Goal: Task Accomplishment & Management: Manage account settings

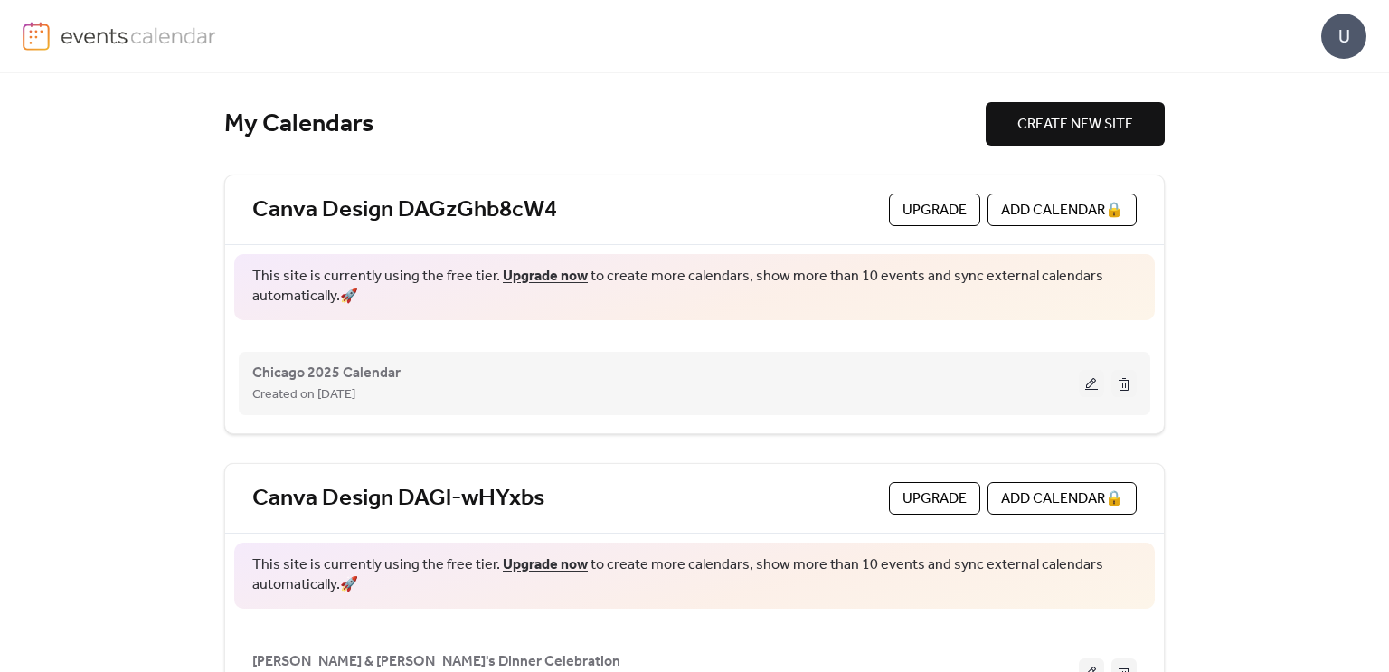
click at [408, 368] on div "Chicago 2025 Calendar Created on [DATE]" at bounding box center [665, 383] width 826 height 43
click at [1079, 364] on div "Chicago 2025 Calendar Created on [DATE]" at bounding box center [694, 383] width 884 height 72
click at [1037, 357] on div "Chicago 2025 Calendar Created on [DATE]" at bounding box center [694, 383] width 884 height 72
click at [1082, 391] on button at bounding box center [1091, 383] width 25 height 27
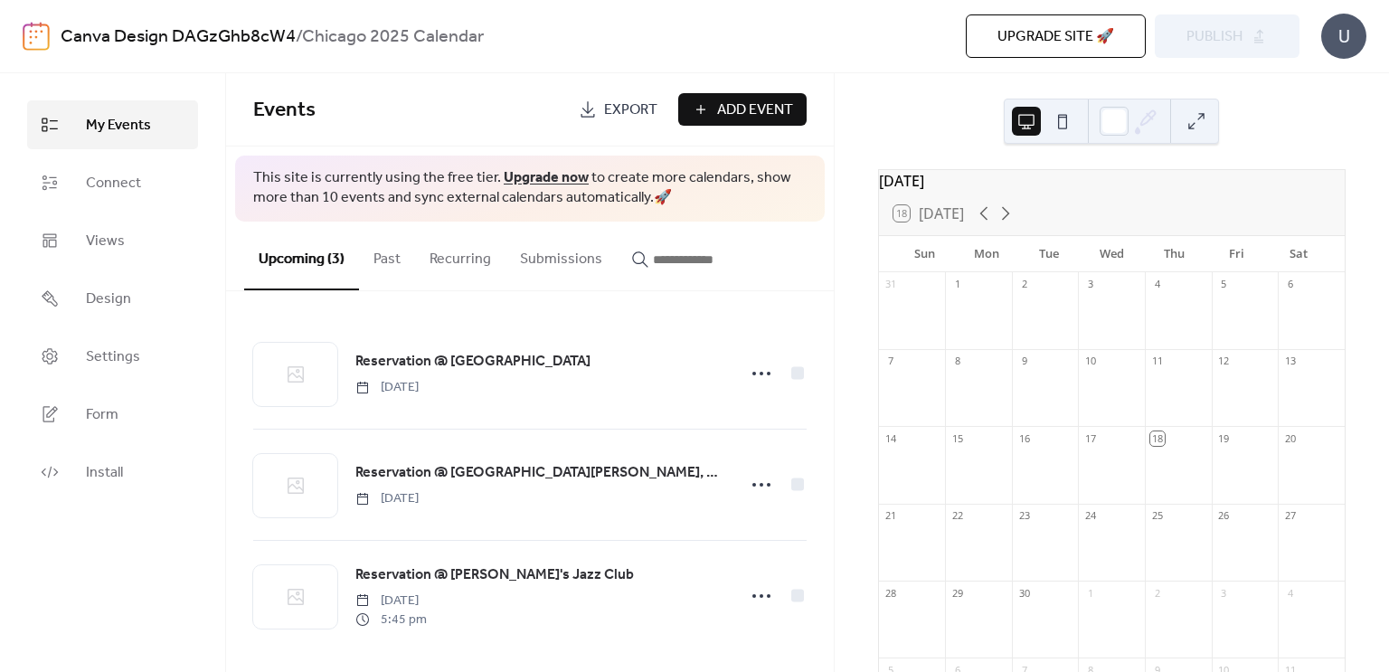
click at [1179, 41] on div "Upgrade site 🚀 Preview Publish" at bounding box center [1015, 35] width 570 height 43
click at [86, 123] on span "My Events" at bounding box center [118, 126] width 65 height 22
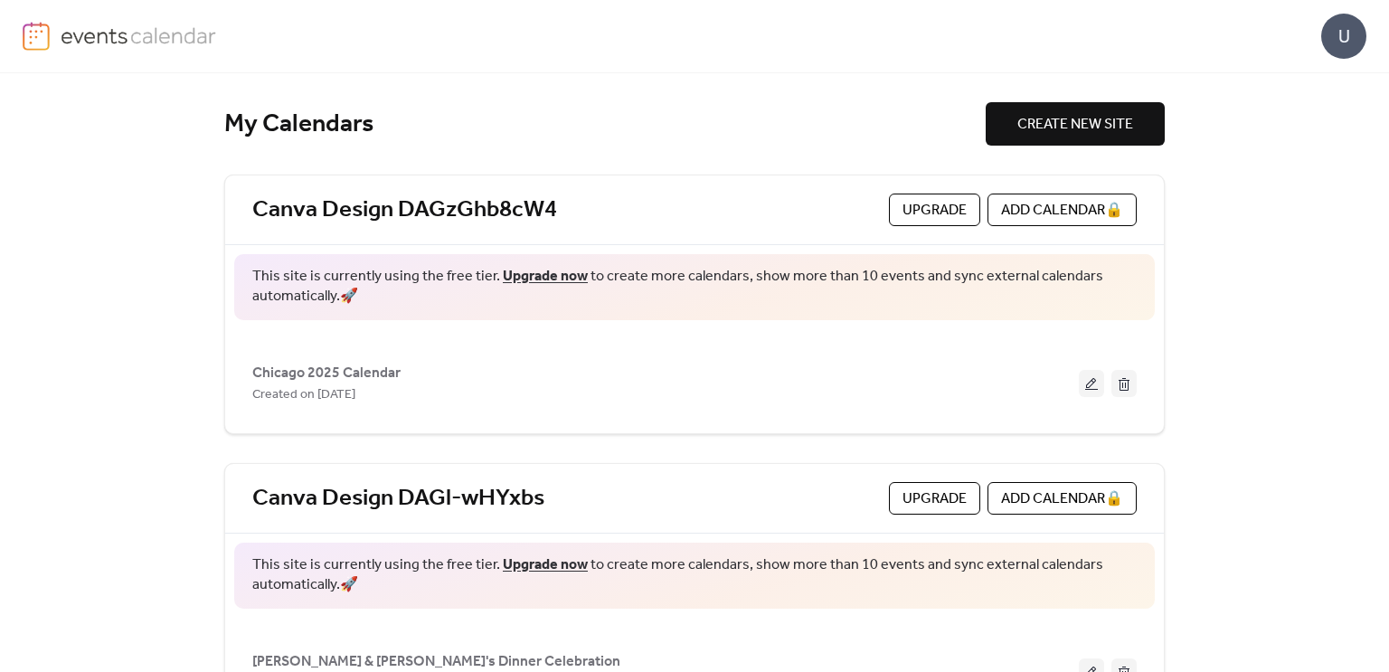
click at [726, 512] on div "Canva Design DAGl-wHYxbs Upgrade ADD CALENDAR 🔒" at bounding box center [694, 499] width 938 height 70
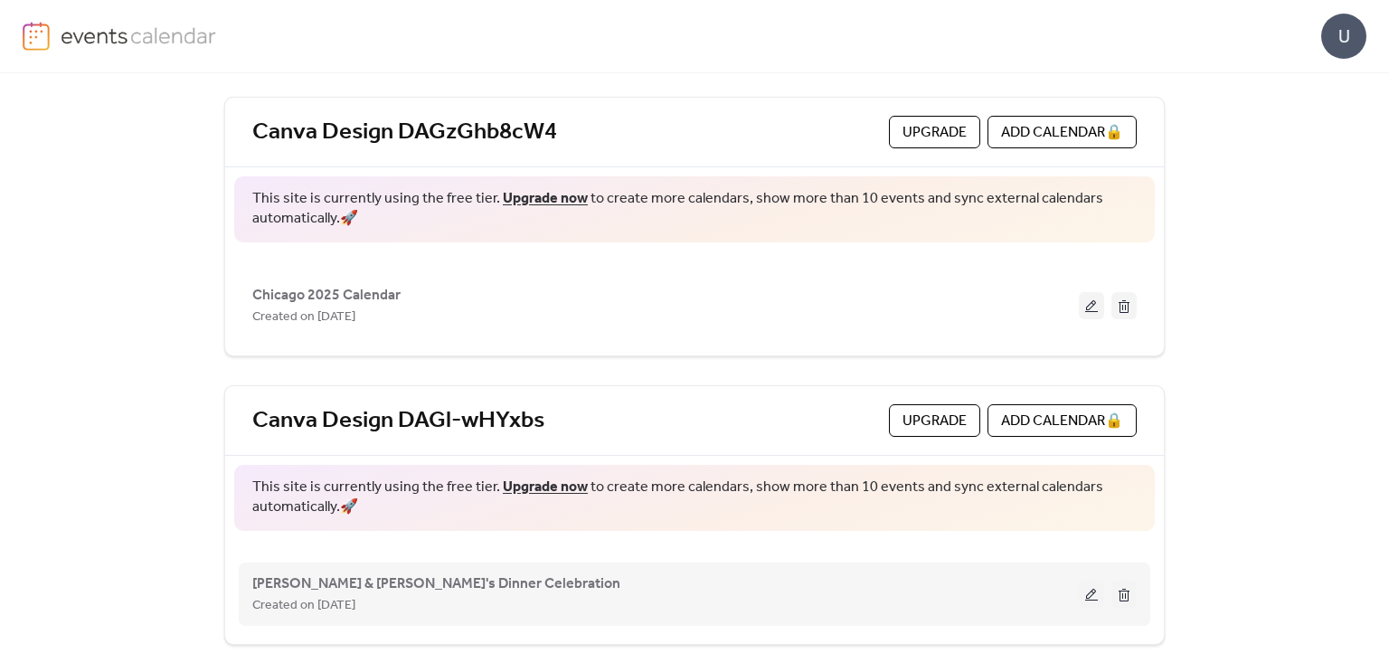
click at [1127, 593] on button at bounding box center [1123, 593] width 25 height 27
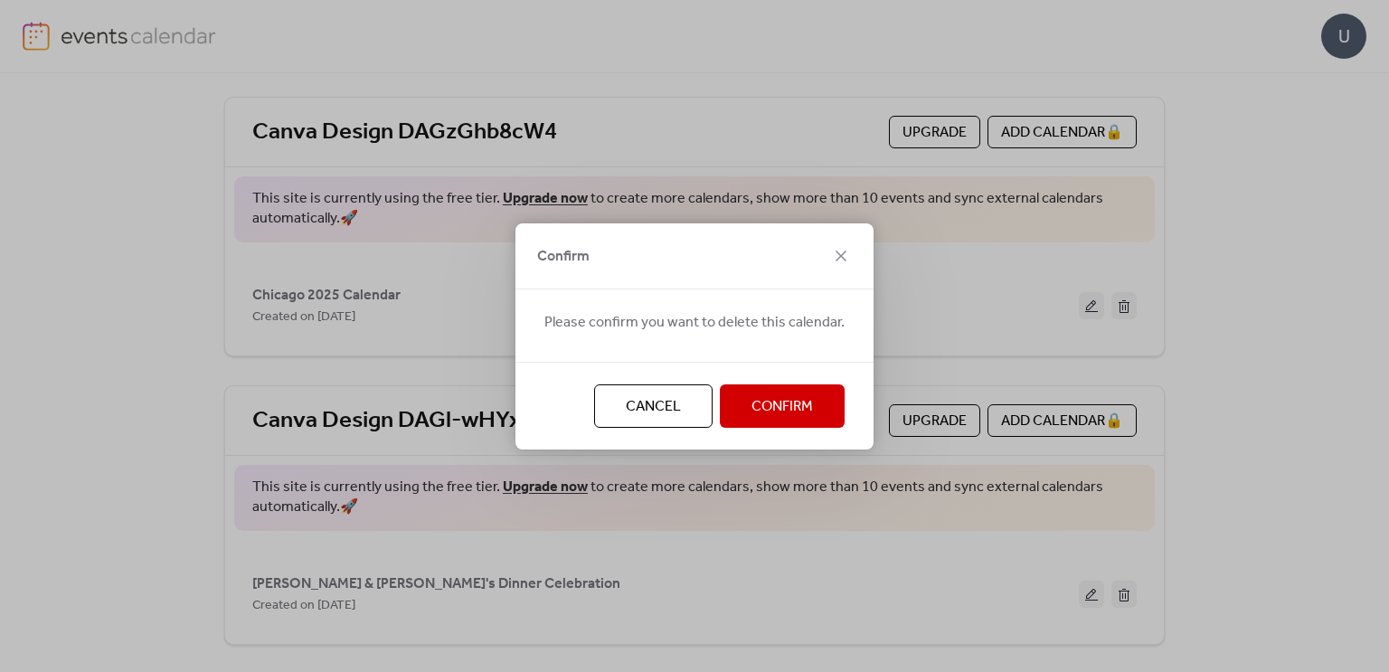
click at [765, 406] on span "Confirm" at bounding box center [781, 407] width 61 height 22
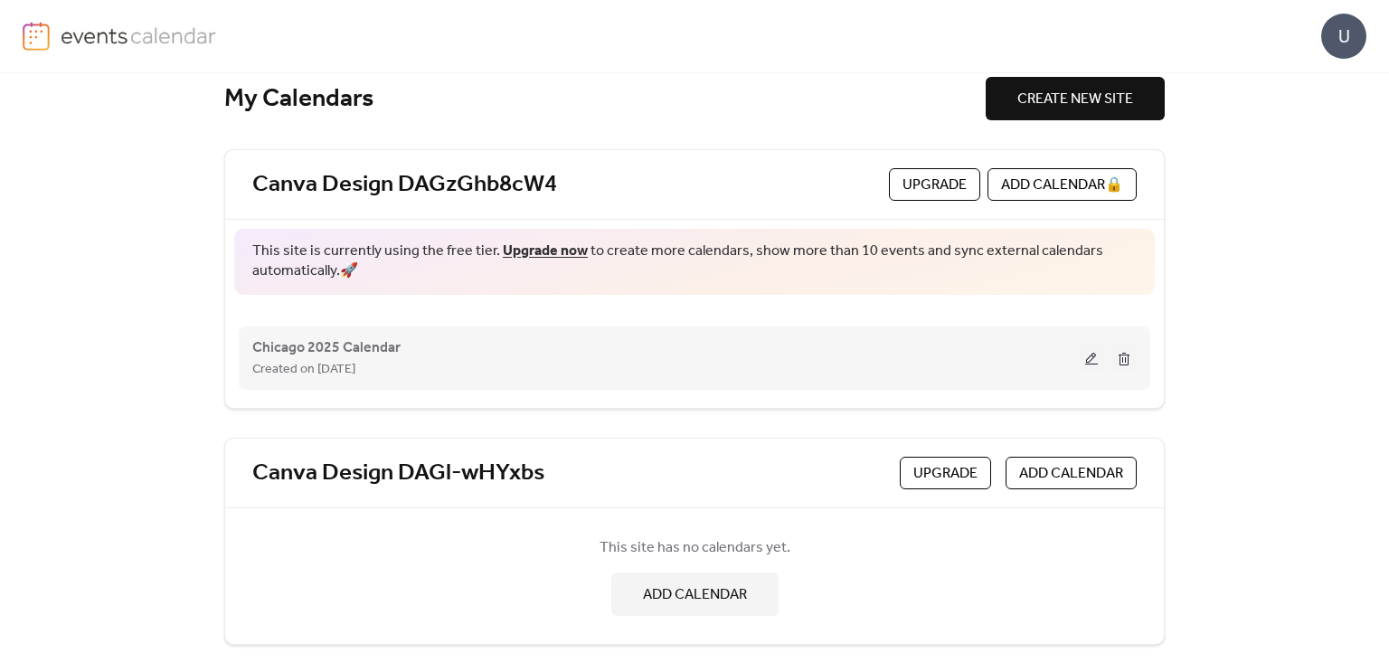
click at [903, 359] on div "Created on [DATE]" at bounding box center [665, 369] width 826 height 22
click at [843, 325] on div "Chicago 2025 Calendar Created on [DATE]" at bounding box center [694, 358] width 884 height 72
click at [1086, 363] on button at bounding box center [1091, 357] width 25 height 27
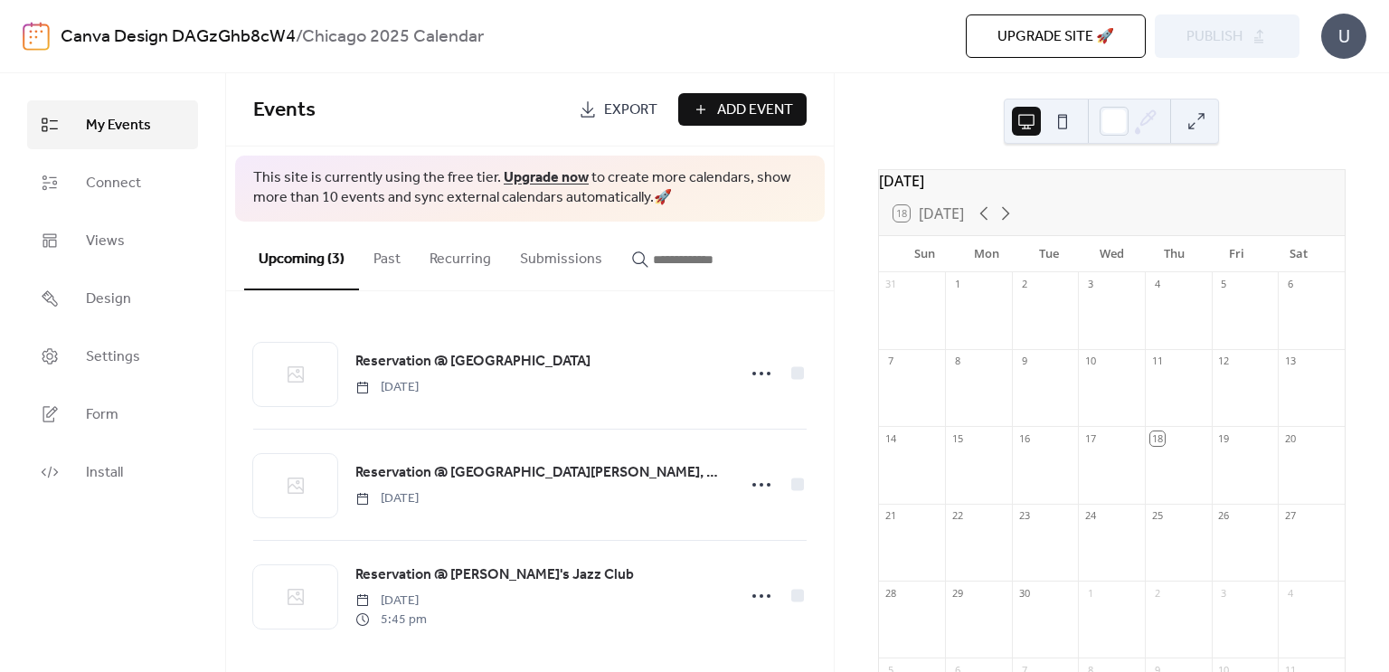
click at [1201, 25] on div "Upgrade site 🚀 Preview Publish" at bounding box center [1015, 35] width 570 height 43
click at [1163, 35] on div "Upgrade site 🚀 Preview Publish" at bounding box center [1015, 35] width 570 height 43
click at [1097, 36] on span "Upgrade site 🚀" at bounding box center [1055, 37] width 117 height 22
click at [1048, 115] on button at bounding box center [1062, 121] width 29 height 29
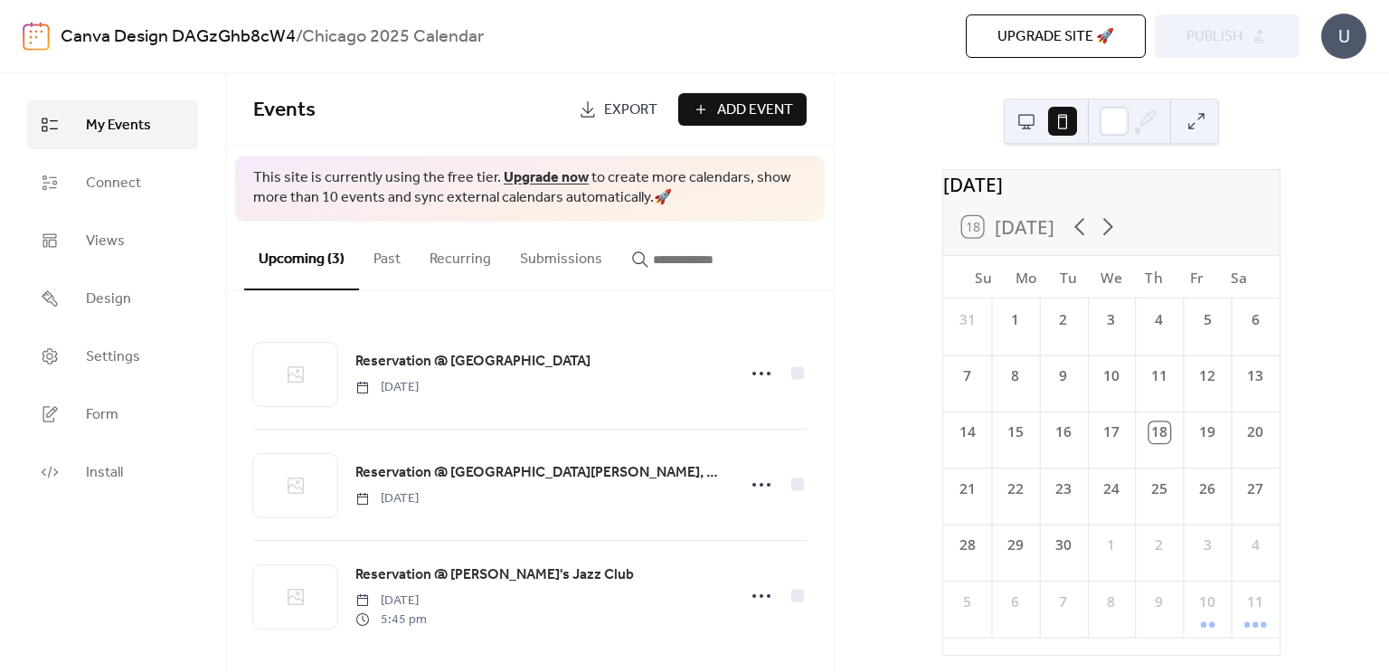
click at [1041, 117] on div at bounding box center [1044, 120] width 65 height 43
click at [1037, 118] on button at bounding box center [1026, 121] width 29 height 29
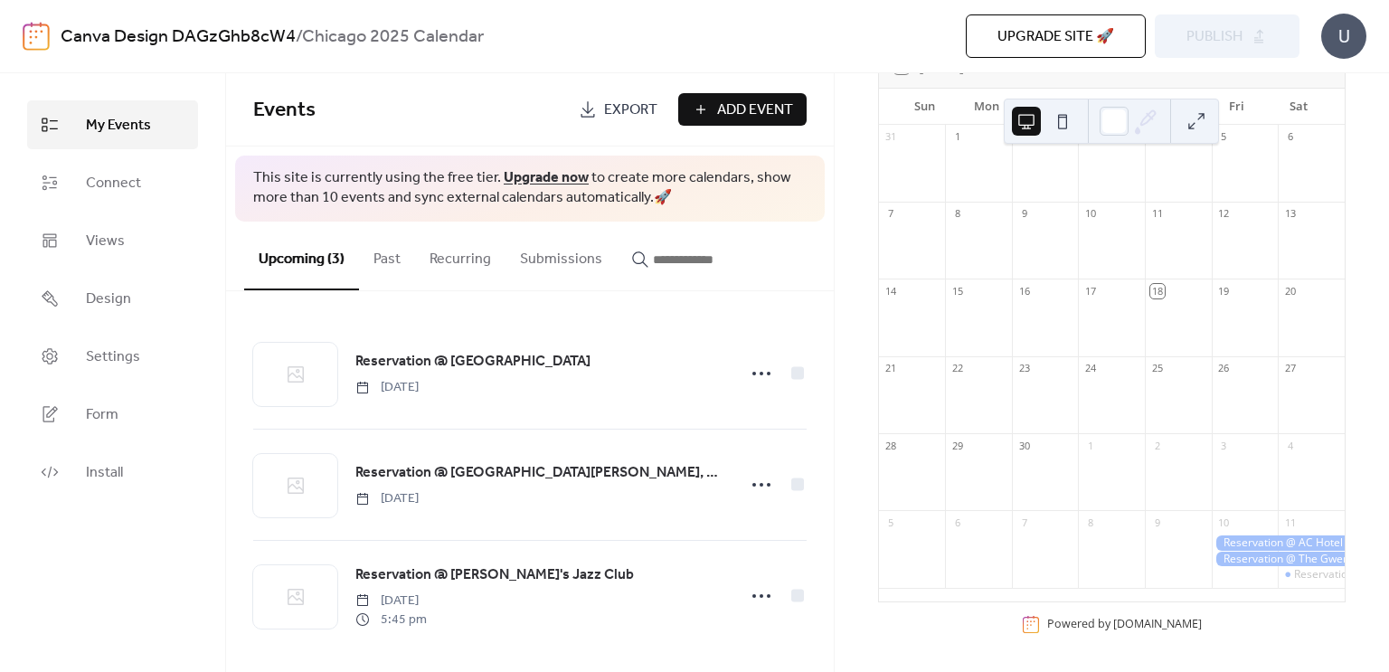
scroll to position [5, 0]
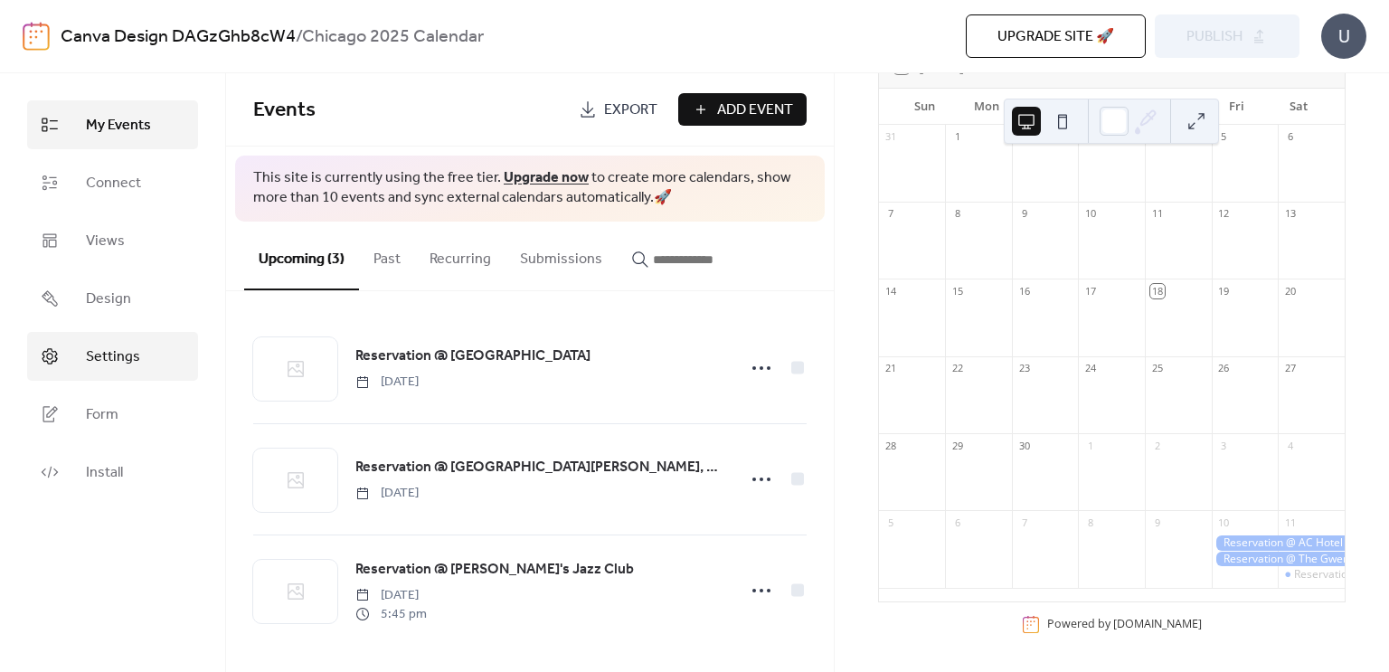
click at [152, 356] on link "Settings" at bounding box center [112, 356] width 171 height 49
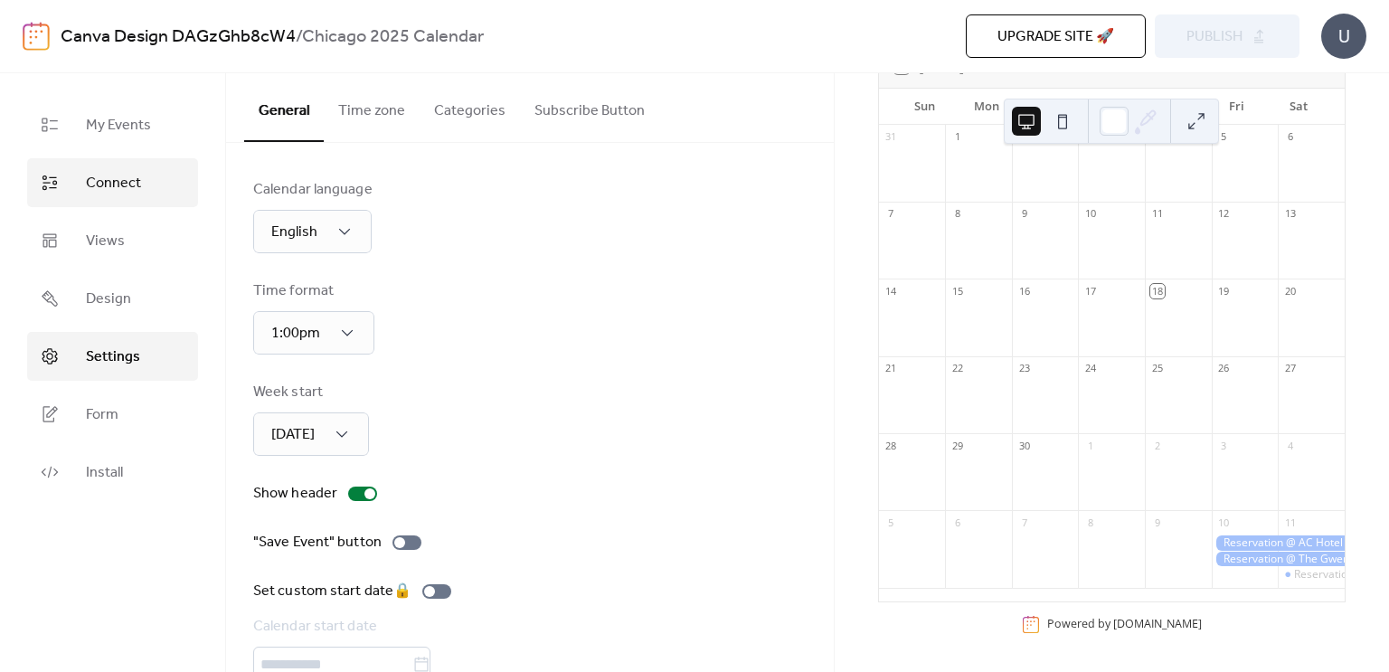
click at [137, 192] on span "Connect" at bounding box center [113, 184] width 55 height 22
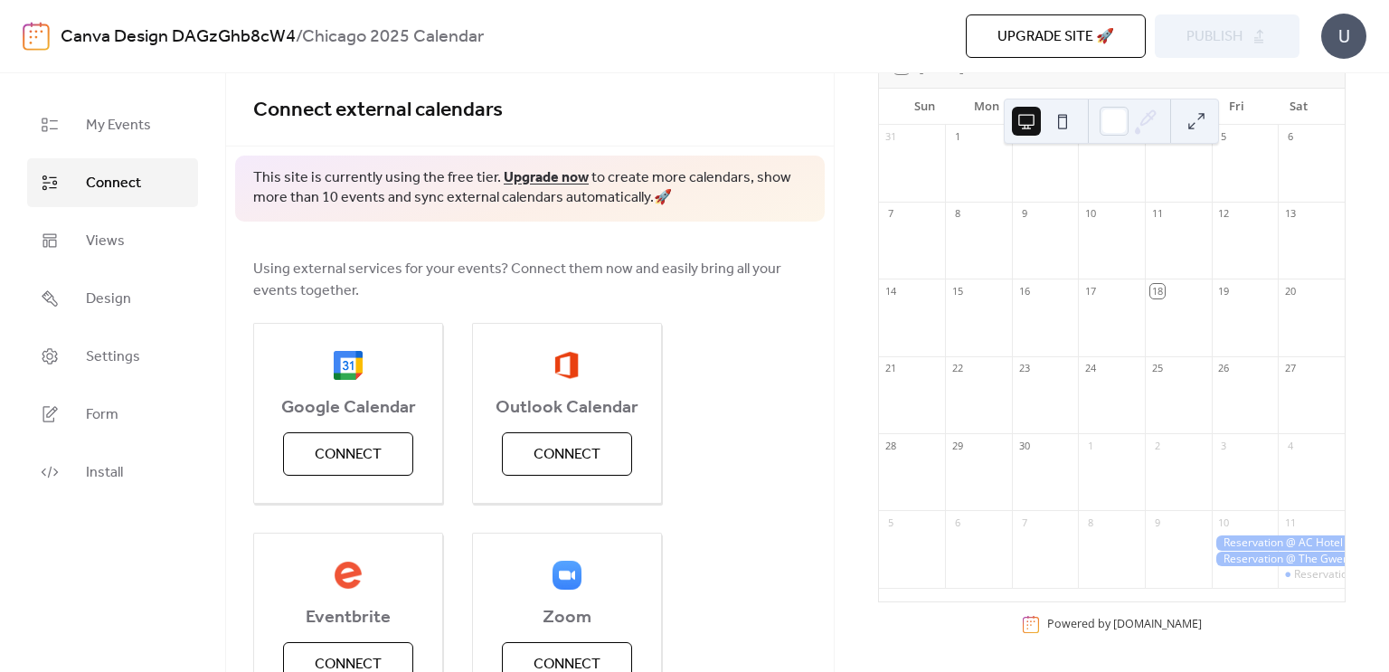
click at [1186, 35] on div "Upgrade site 🚀 Preview Publish" at bounding box center [1015, 35] width 570 height 43
click at [118, 464] on span "Install" at bounding box center [104, 473] width 37 height 22
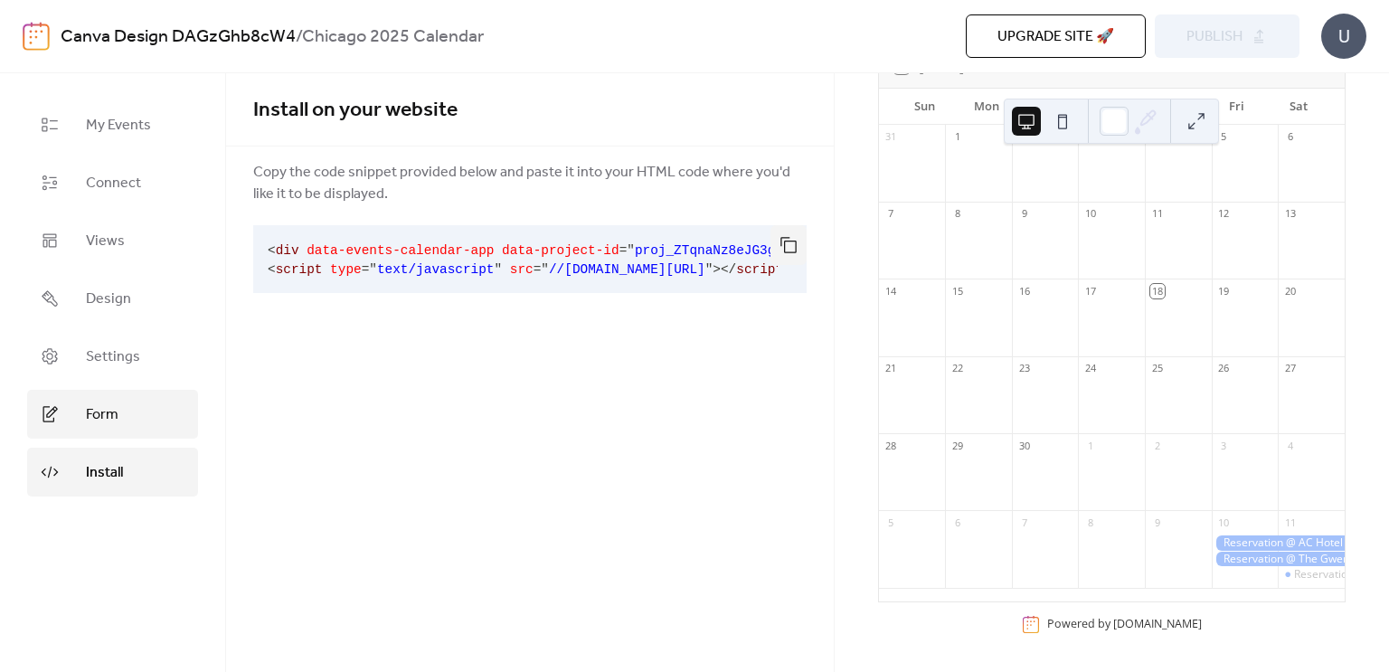
click at [106, 432] on link "Form" at bounding box center [112, 414] width 171 height 49
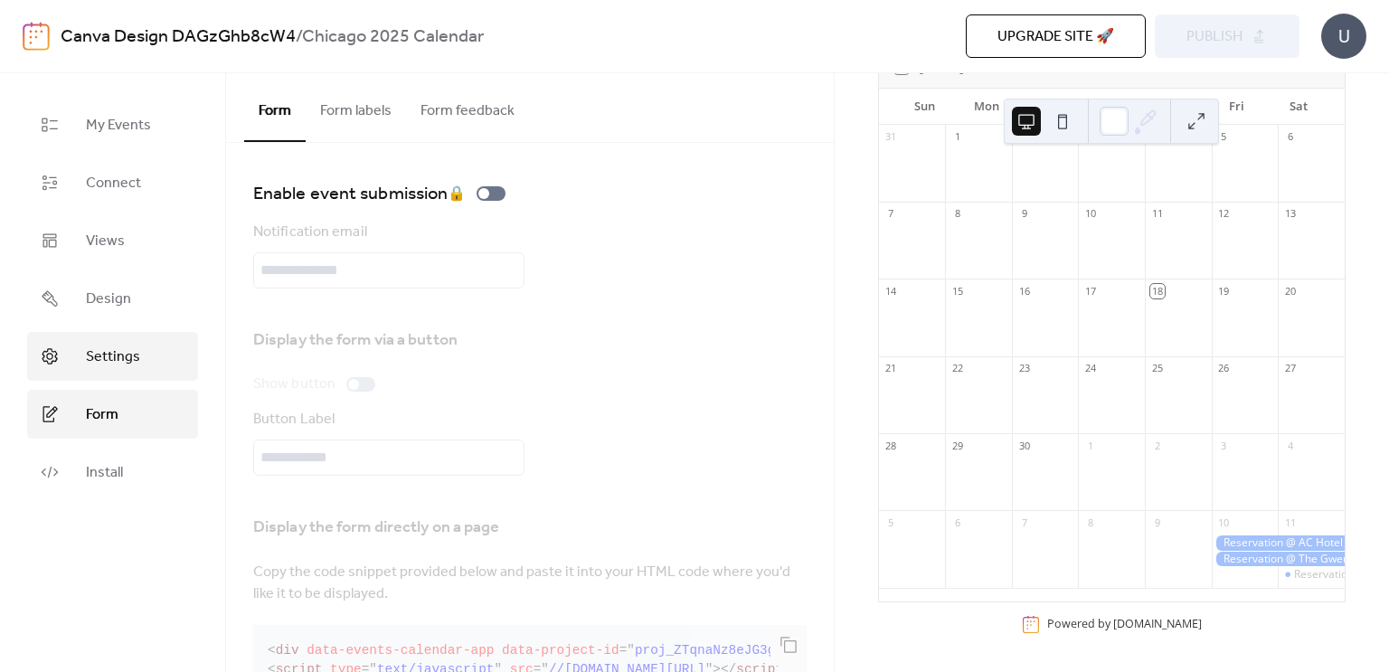
click at [110, 347] on span "Settings" at bounding box center [113, 357] width 54 height 22
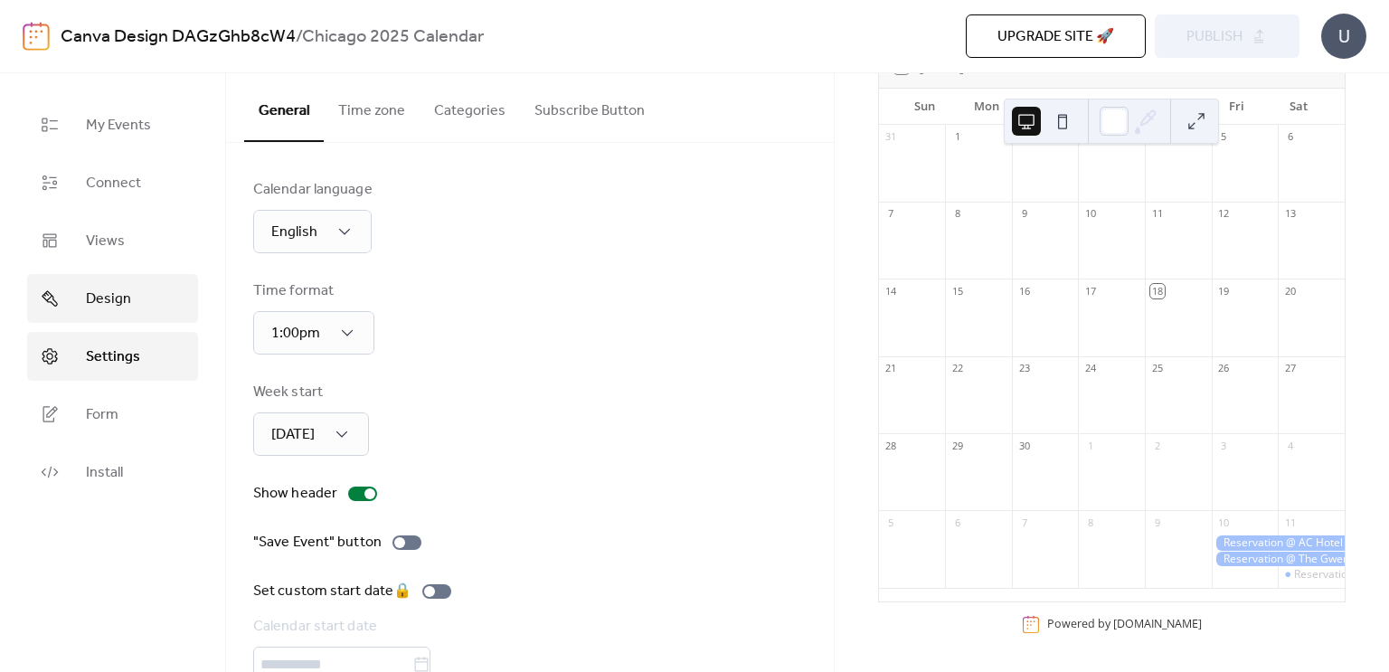
click at [119, 279] on link "Design" at bounding box center [112, 298] width 171 height 49
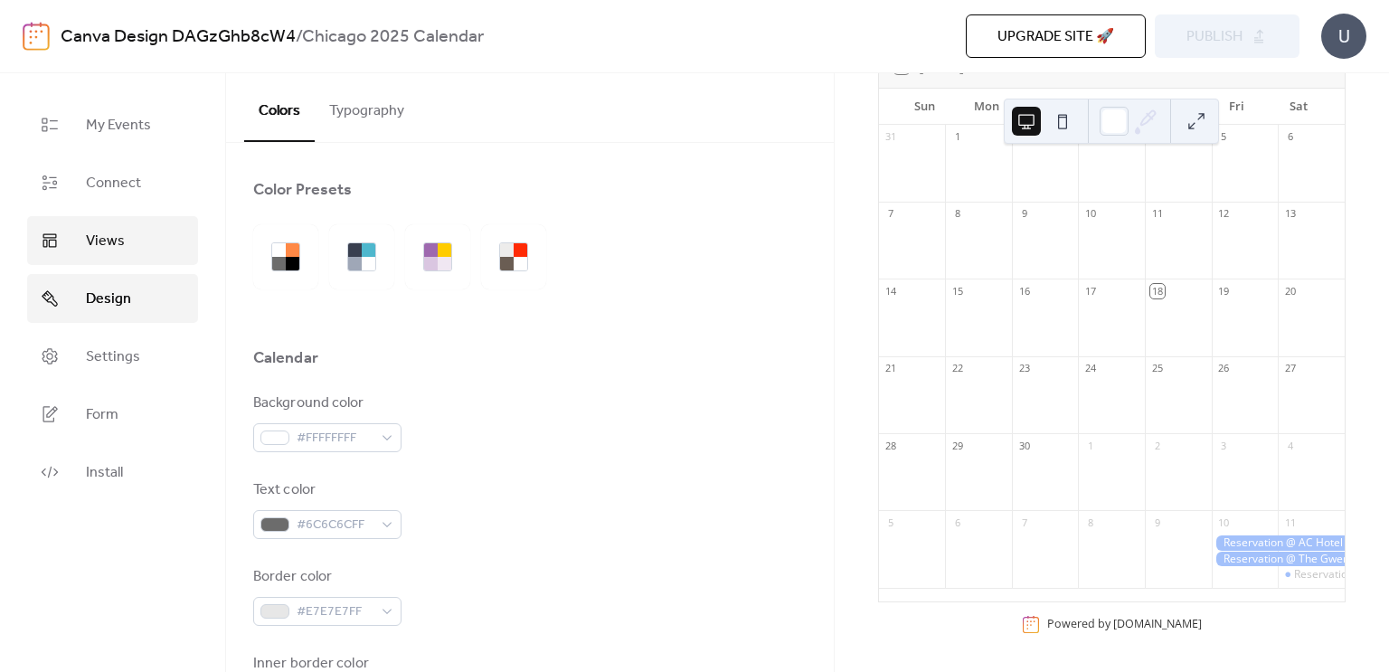
click at [114, 225] on link "Views" at bounding box center [112, 240] width 171 height 49
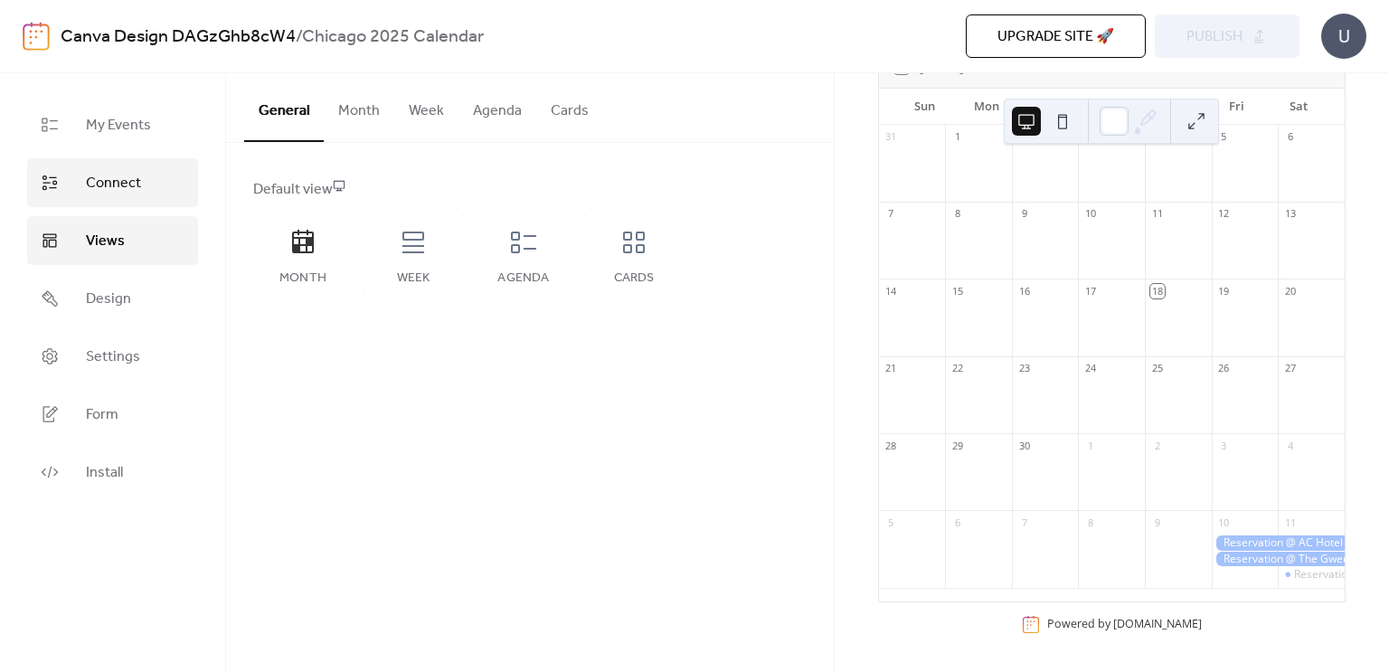
click at [109, 173] on span "Connect" at bounding box center [113, 184] width 55 height 22
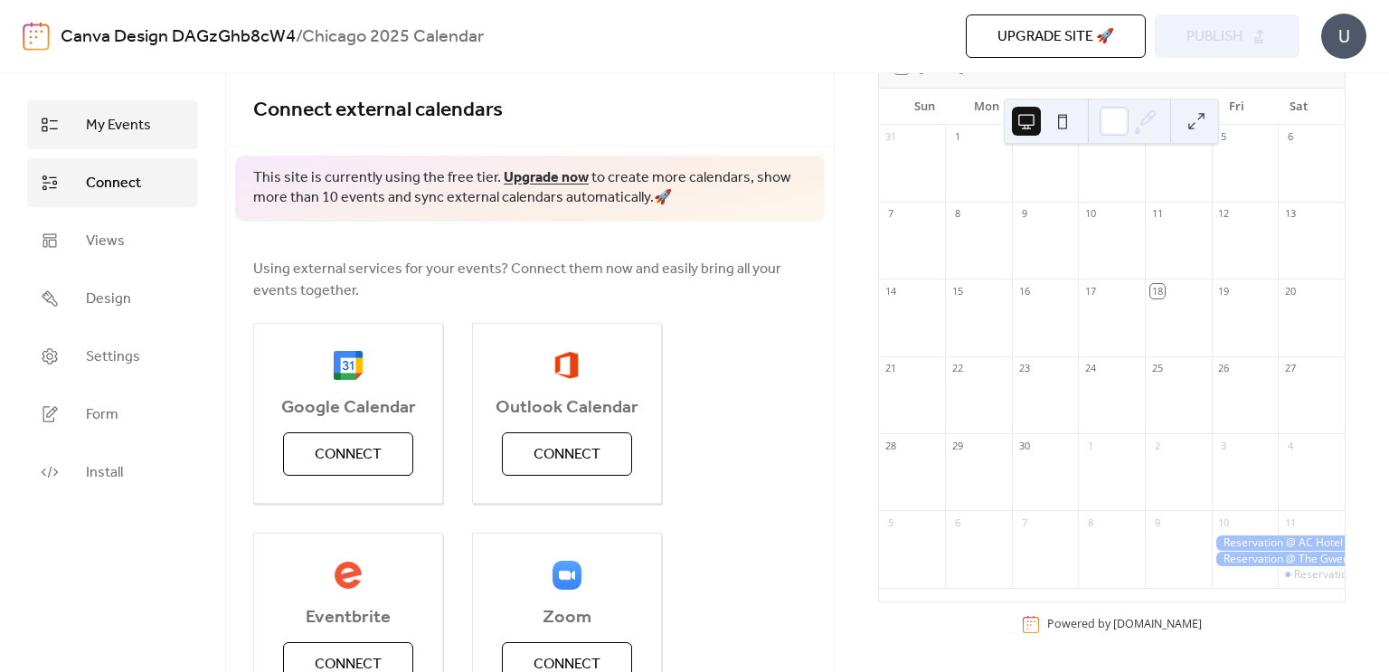
click at [99, 118] on span "My Events" at bounding box center [118, 126] width 65 height 22
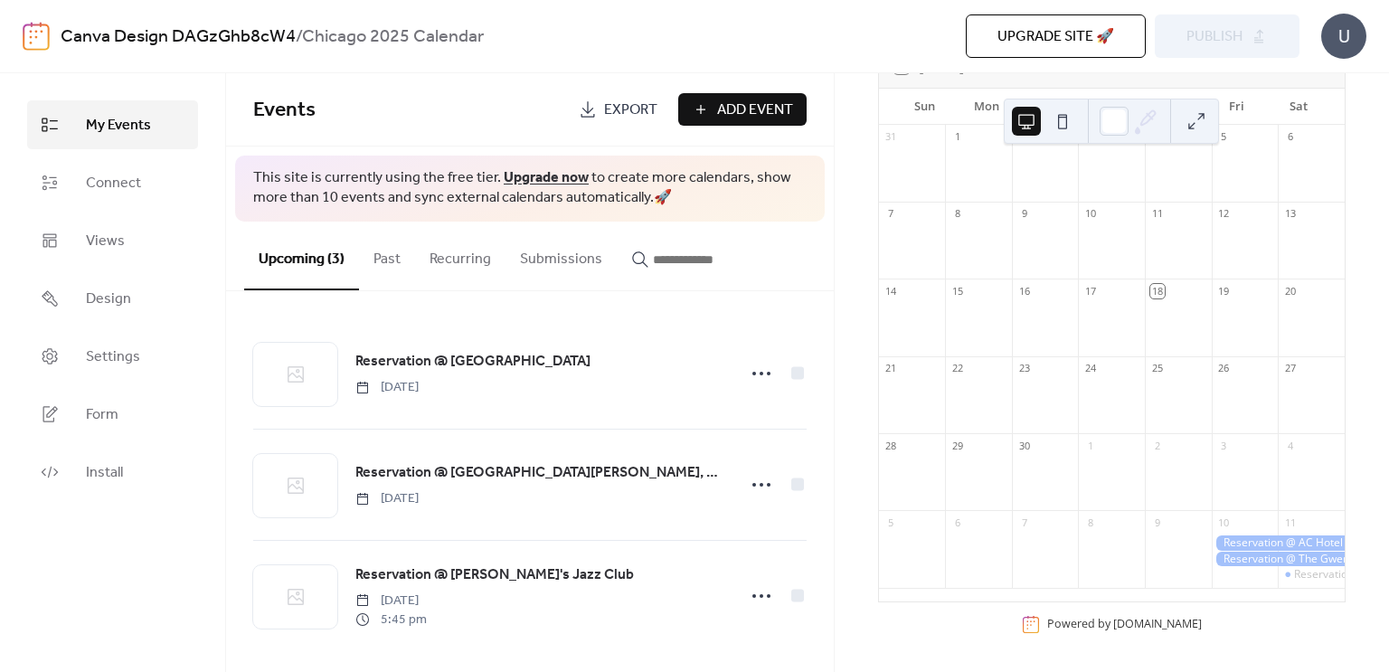
click at [1098, 55] on button "Upgrade site 🚀" at bounding box center [1056, 35] width 180 height 43
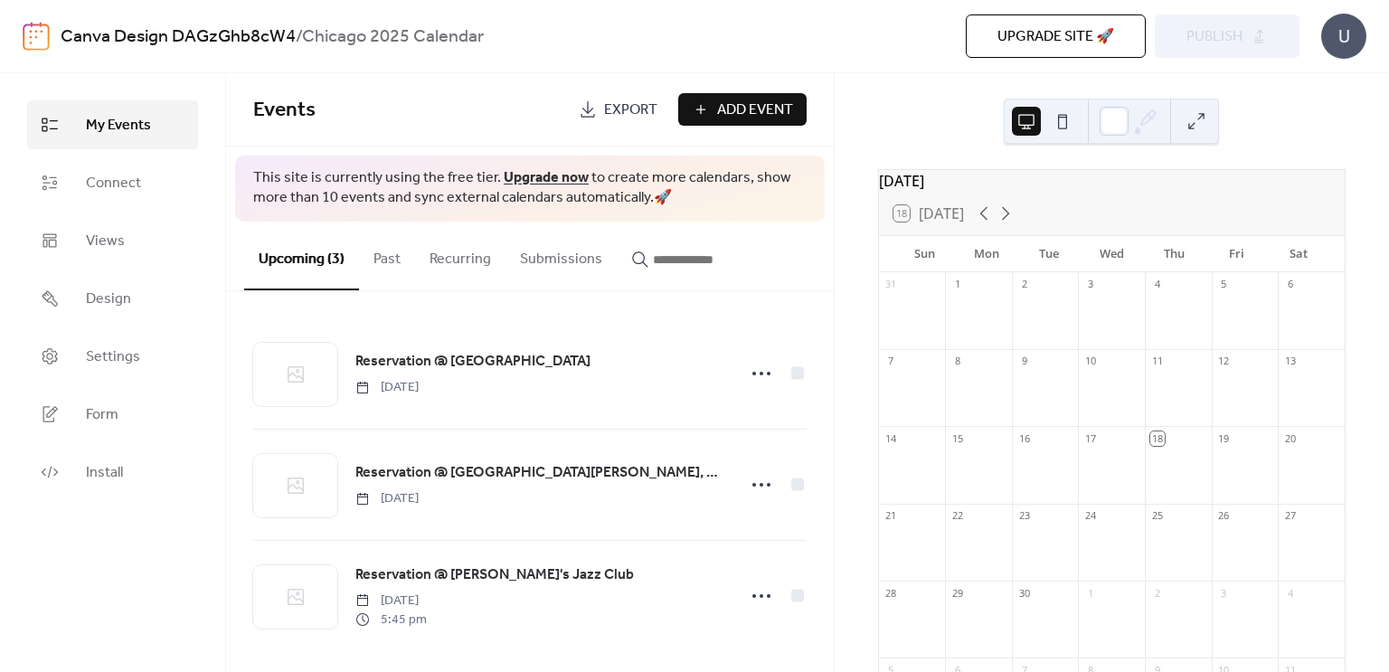
click at [1189, 122] on button at bounding box center [1196, 121] width 29 height 29
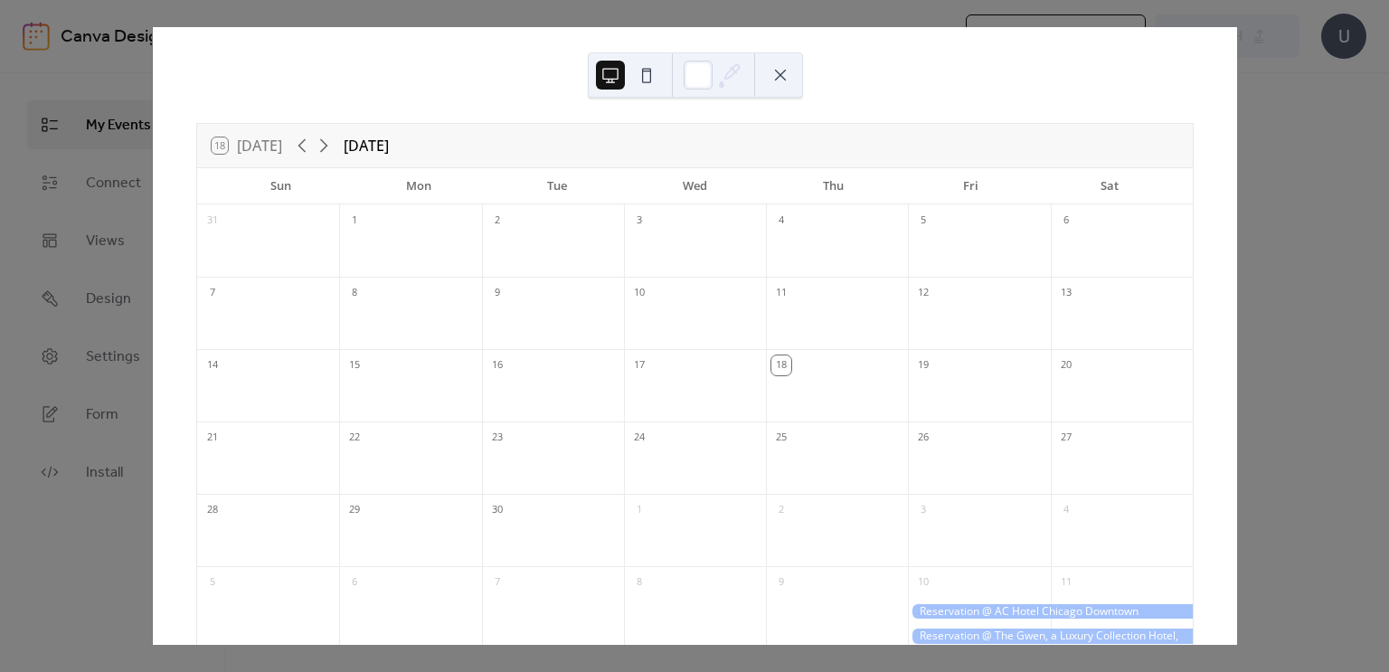
click at [1188, 53] on div "18 [DATE] [DATE] Sun Mon Tue Wed Thu Fri Sat 31 1 2 3 4 5 6 7 8 9 10 11 12 13 1…" at bounding box center [695, 335] width 1084 height 617
click at [1237, 59] on div "18 [DATE] [DATE] Sun Mon Tue Wed Thu Fri Sat 31 1 2 3 4 5 6 7 8 9 10 11 12 13 1…" at bounding box center [694, 335] width 1085 height 617
click at [768, 74] on button at bounding box center [780, 75] width 29 height 29
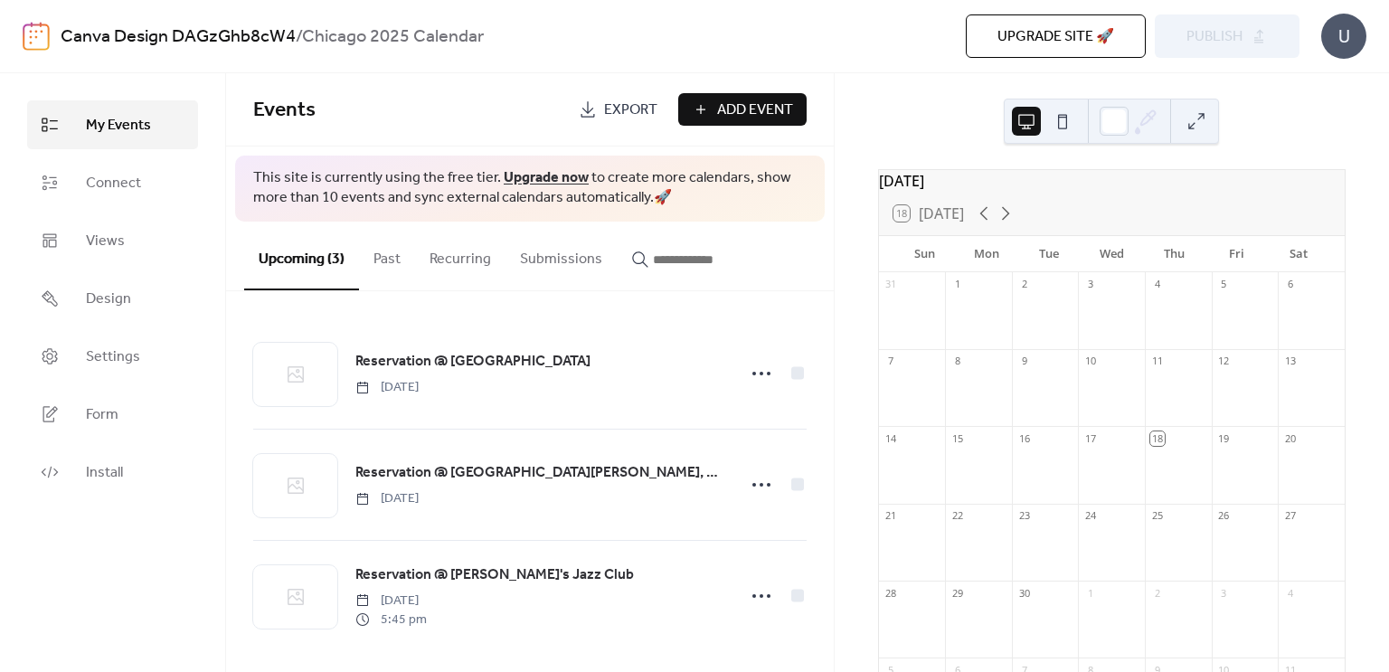
click at [1172, 51] on div "Upgrade site 🚀 Preview Publish" at bounding box center [1015, 35] width 570 height 43
click at [604, 110] on span "Export" at bounding box center [630, 110] width 53 height 22
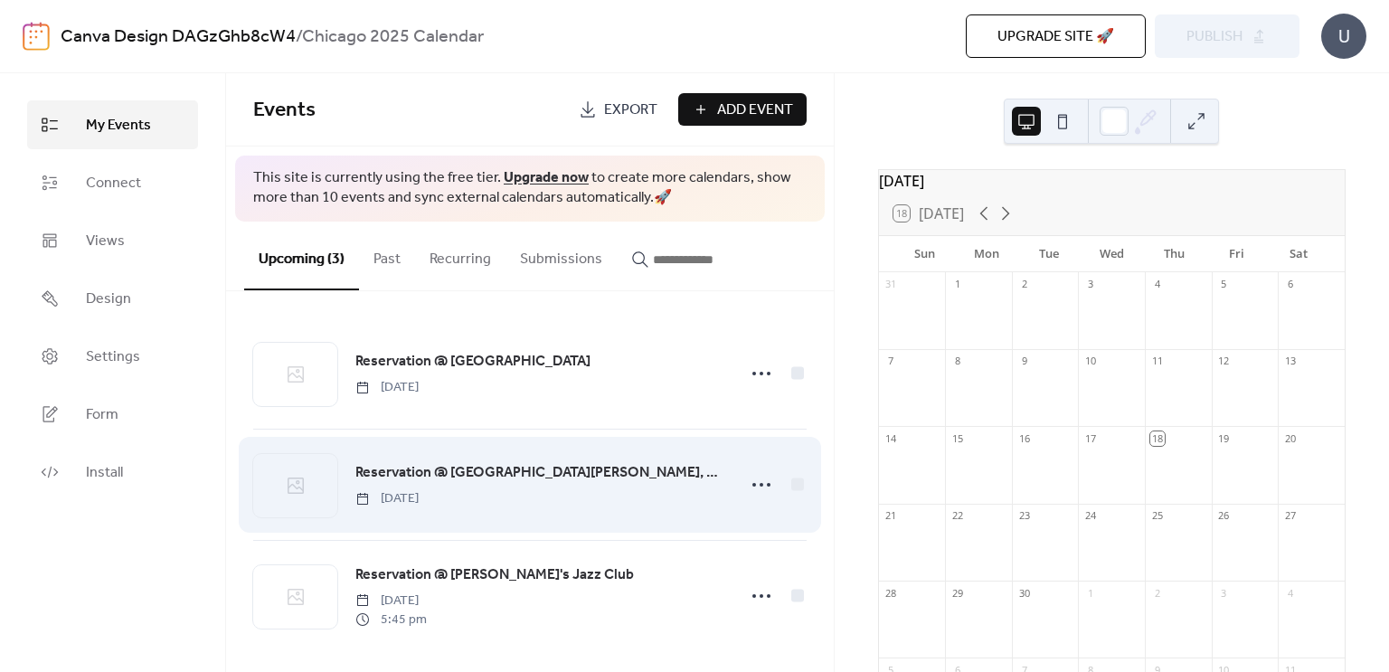
scroll to position [5, 0]
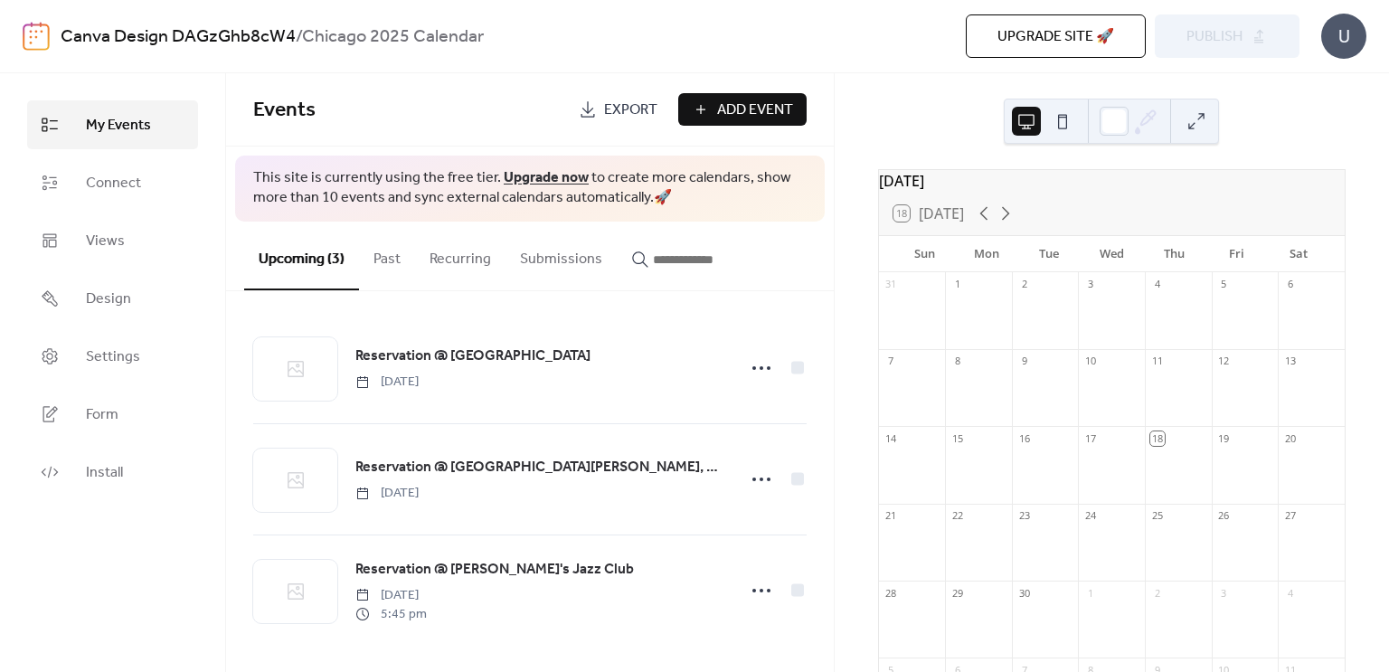
click at [1265, 56] on div "Upgrade site 🚀 Preview Publish" at bounding box center [1015, 35] width 570 height 43
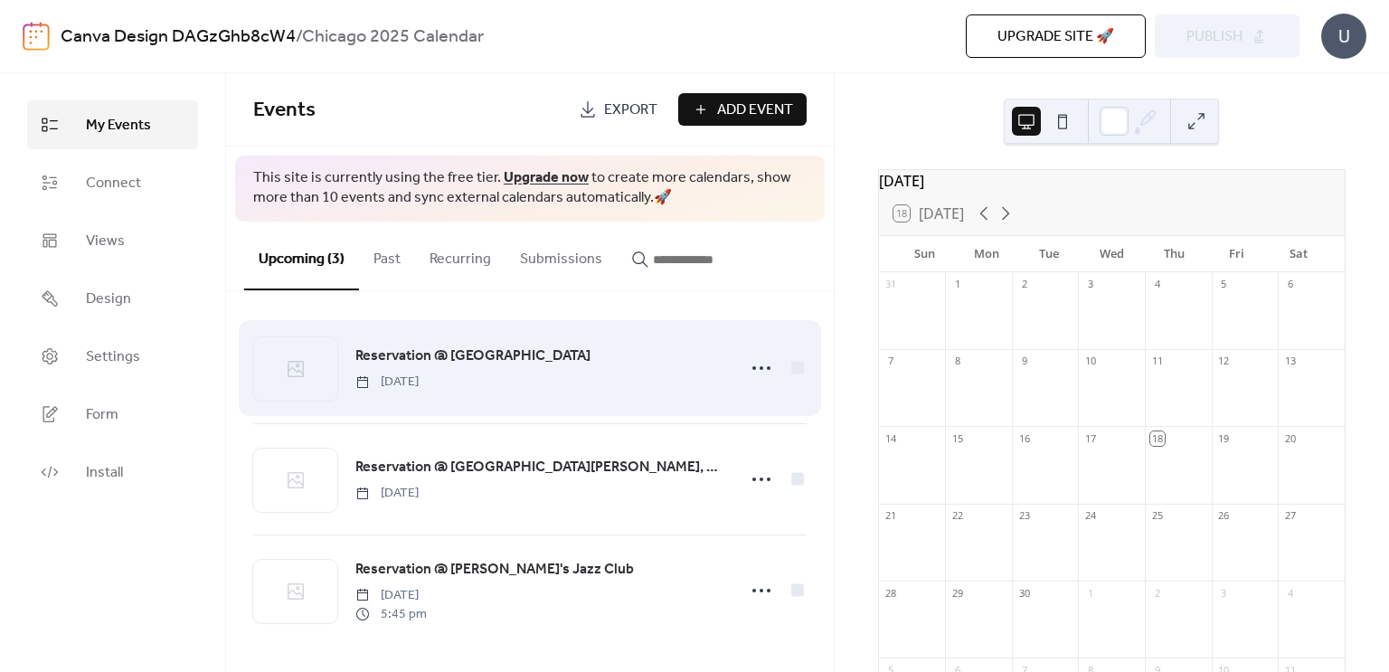
click at [590, 363] on span "Reservation @ [GEOGRAPHIC_DATA]" at bounding box center [472, 356] width 235 height 22
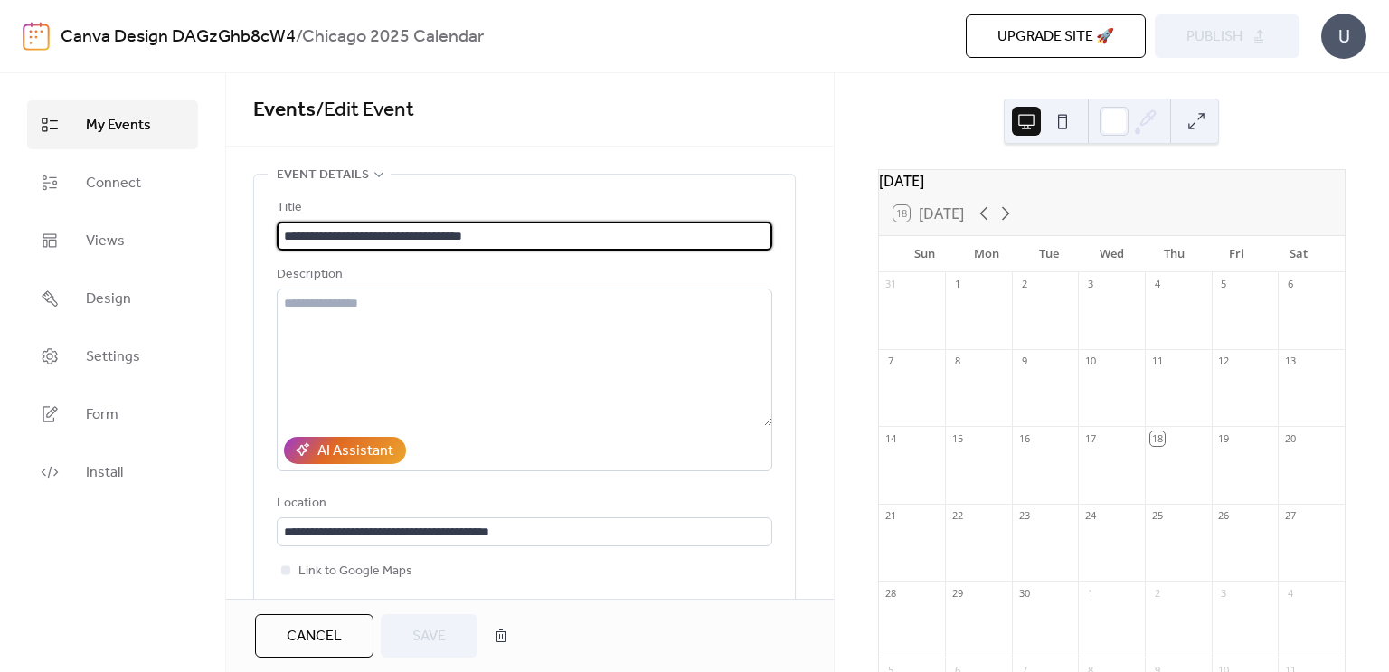
click at [138, 126] on span "My Events" at bounding box center [118, 126] width 65 height 22
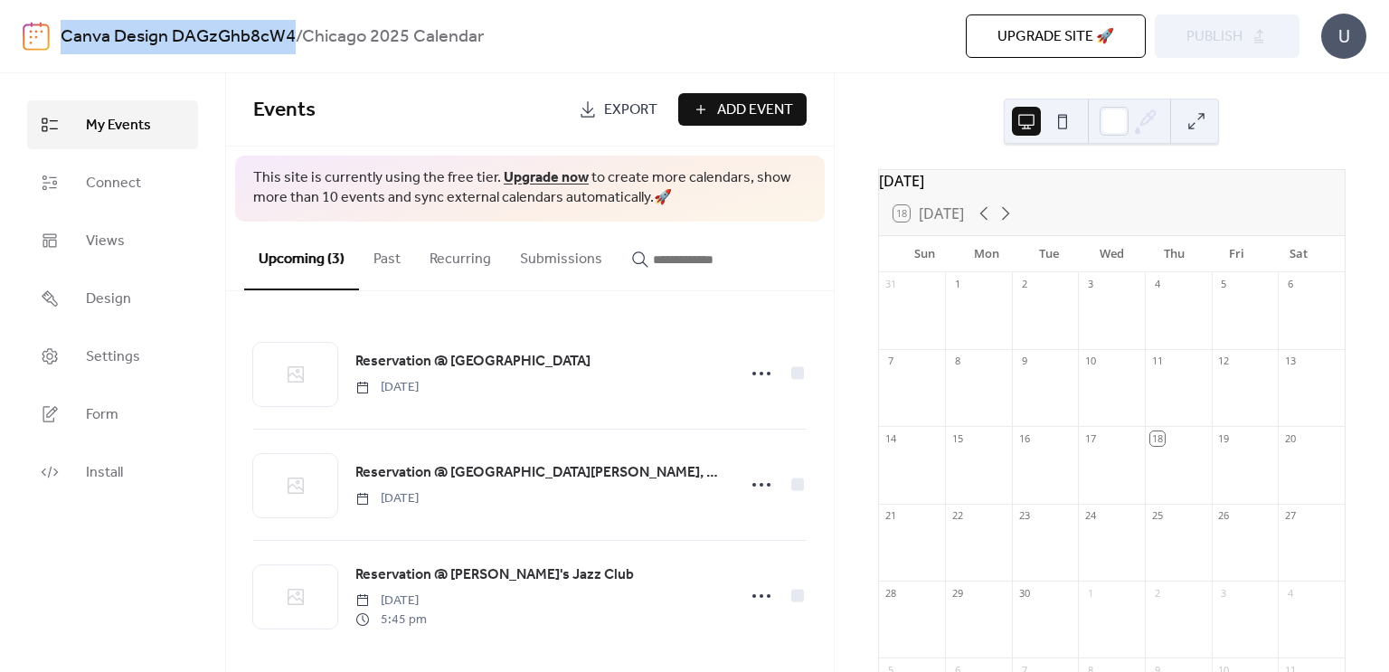
drag, startPoint x: 294, startPoint y: 41, endPoint x: 65, endPoint y: 36, distance: 228.8
click at [65, 36] on div "Canva Design DAGzGhb8cW4 / [GEOGRAPHIC_DATA] 2025 Calendar" at bounding box center [390, 37] width 659 height 34
copy link "Canva Design DAGzGhb8cW4"
click at [630, 100] on span "Export" at bounding box center [630, 110] width 53 height 22
